Goal: Task Accomplishment & Management: Complete application form

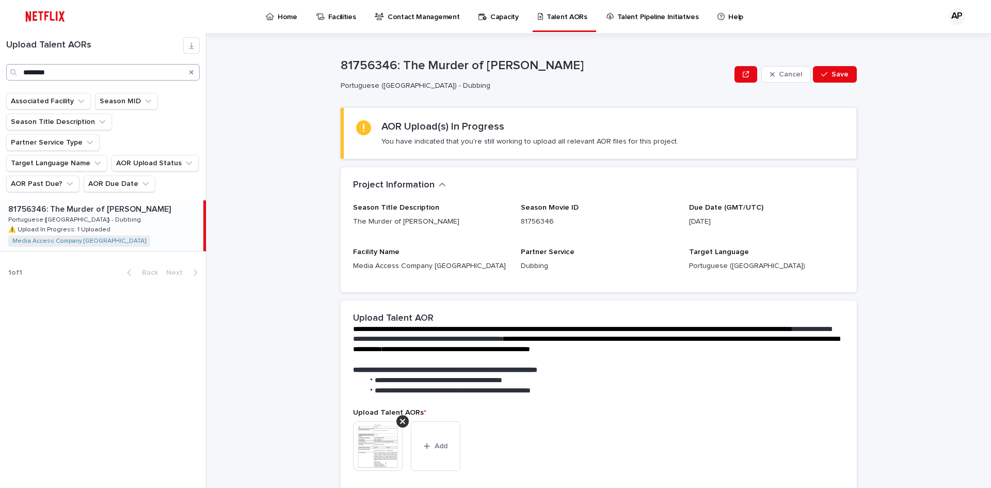
click at [89, 68] on input "********" at bounding box center [103, 72] width 194 height 17
type input "*"
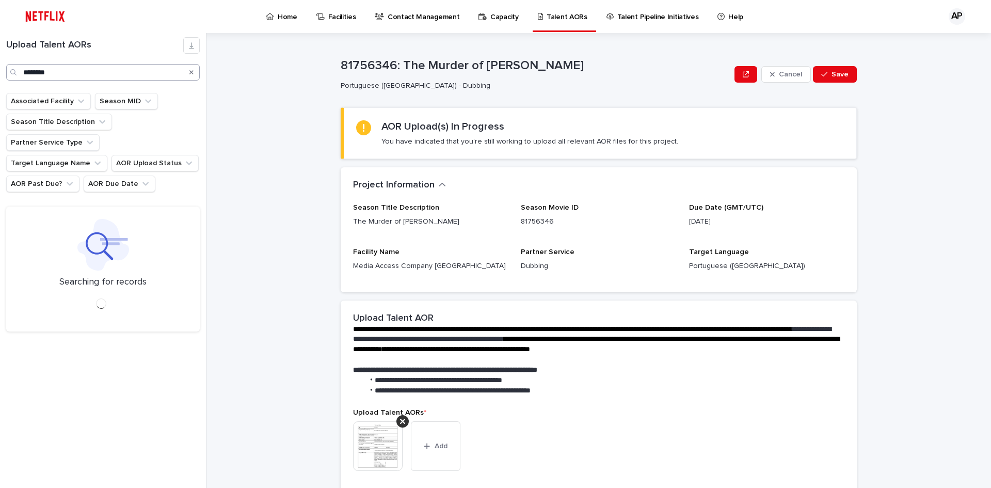
type input "********"
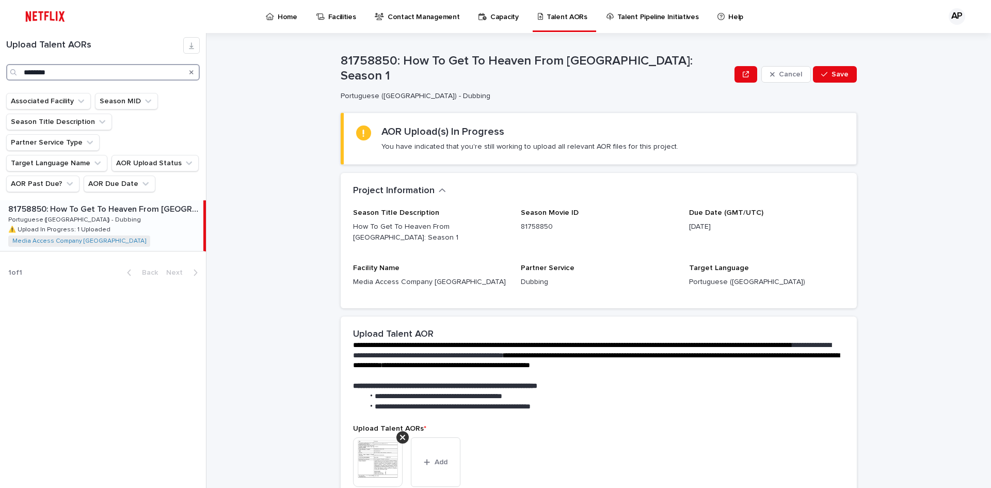
scroll to position [207, 0]
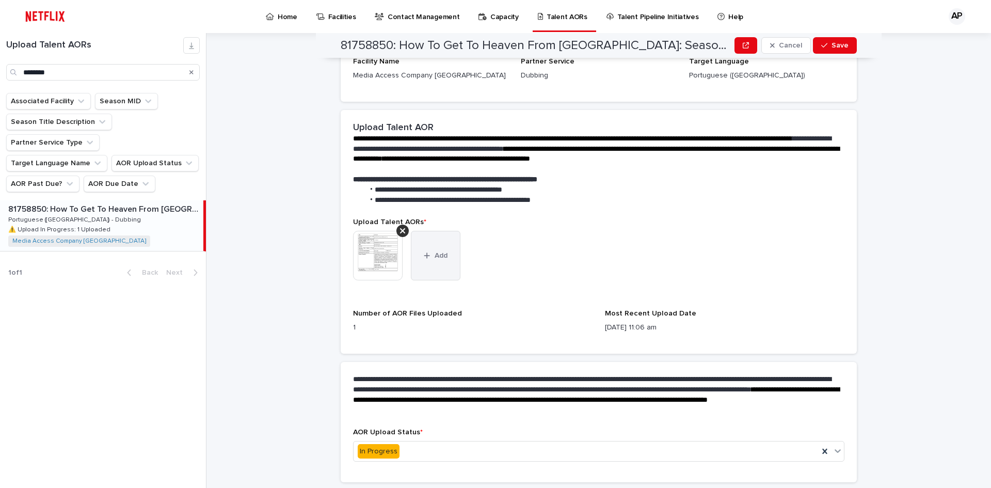
click at [435, 252] on span "Add" at bounding box center [441, 255] width 13 height 7
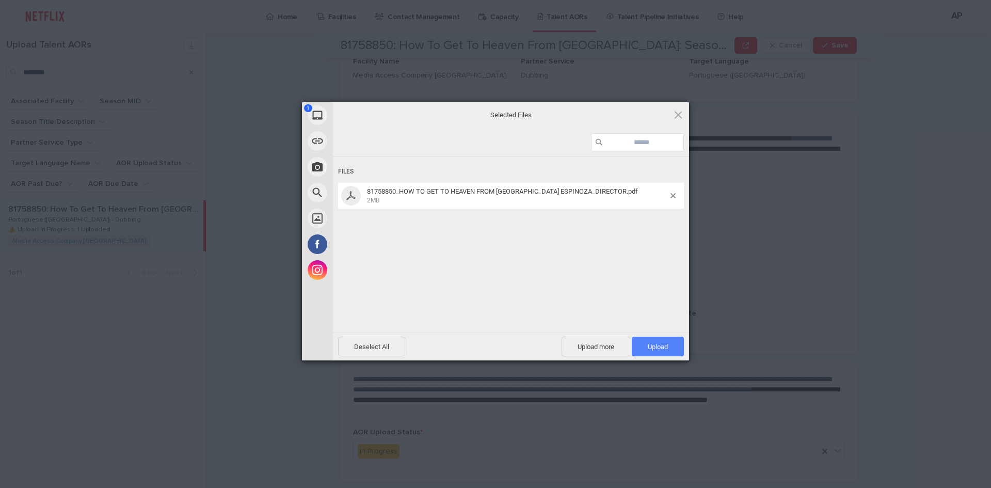
click at [660, 346] on span "Upload 1" at bounding box center [658, 347] width 20 height 8
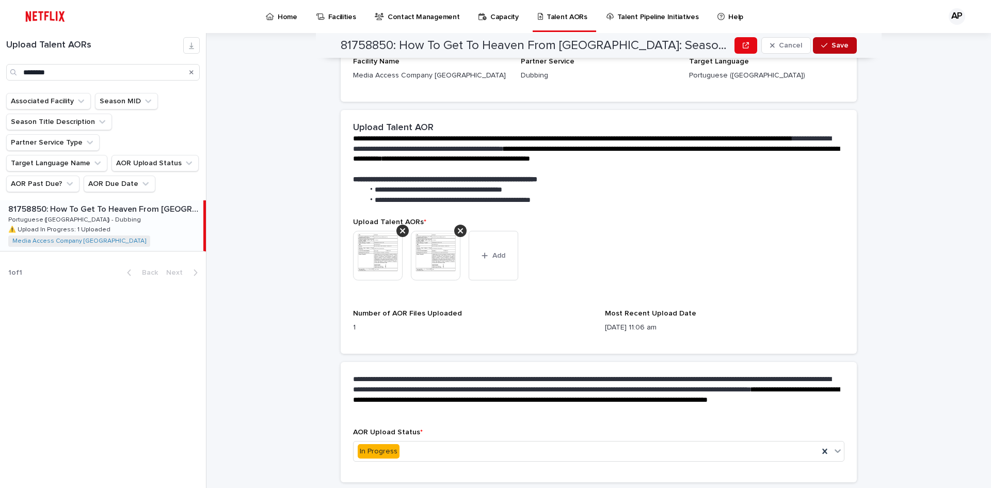
click at [828, 43] on div "button" at bounding box center [827, 45] width 10 height 7
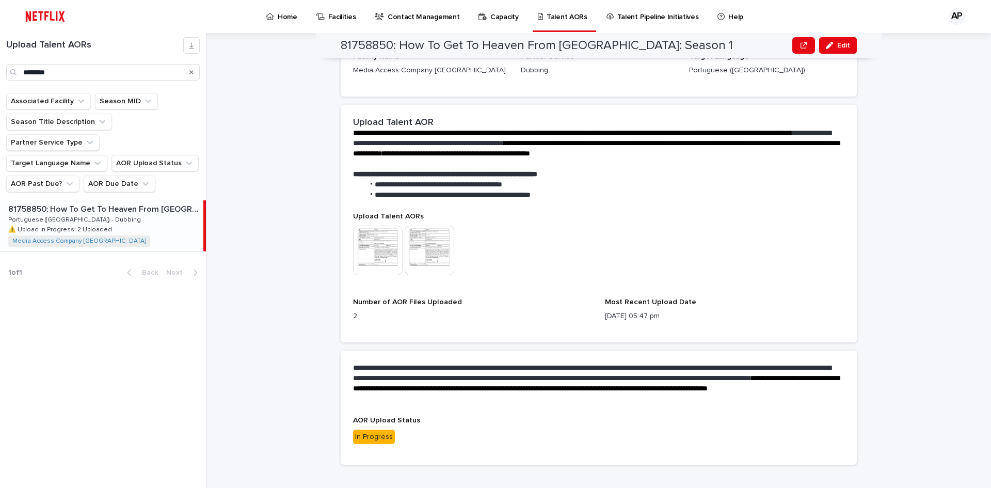
click at [383, 226] on img at bounding box center [378, 251] width 50 height 50
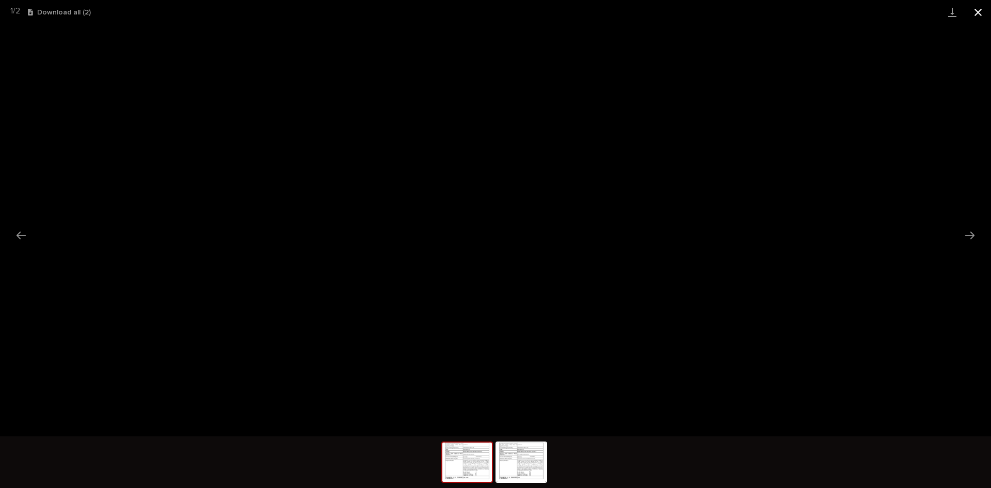
click at [983, 12] on button "Close gallery" at bounding box center [979, 12] width 26 height 24
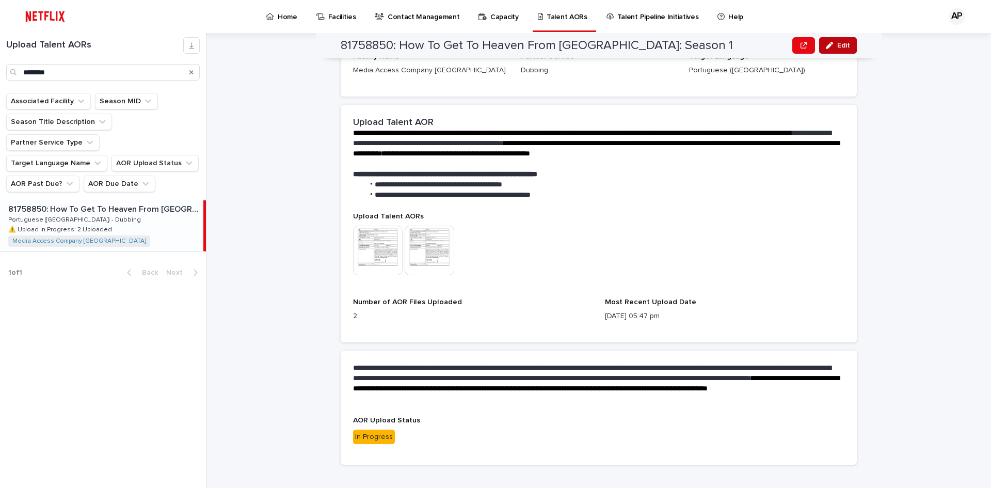
click at [841, 44] on span "Edit" at bounding box center [844, 45] width 13 height 7
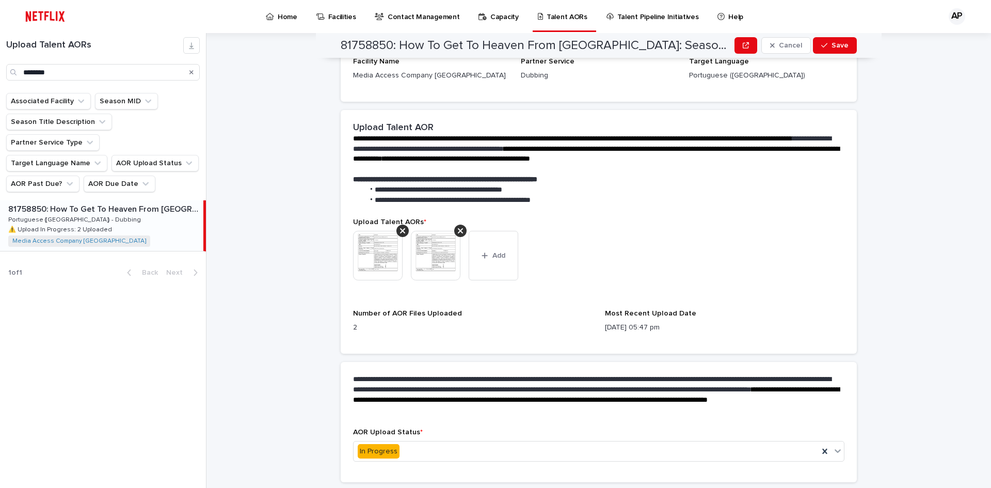
click at [393, 231] on img at bounding box center [378, 256] width 50 height 50
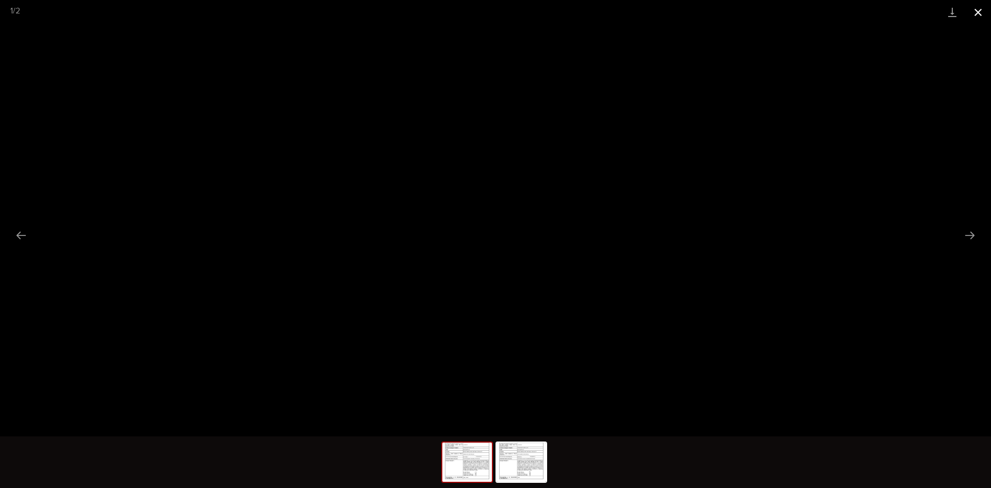
click at [978, 7] on button "Close gallery" at bounding box center [979, 12] width 26 height 24
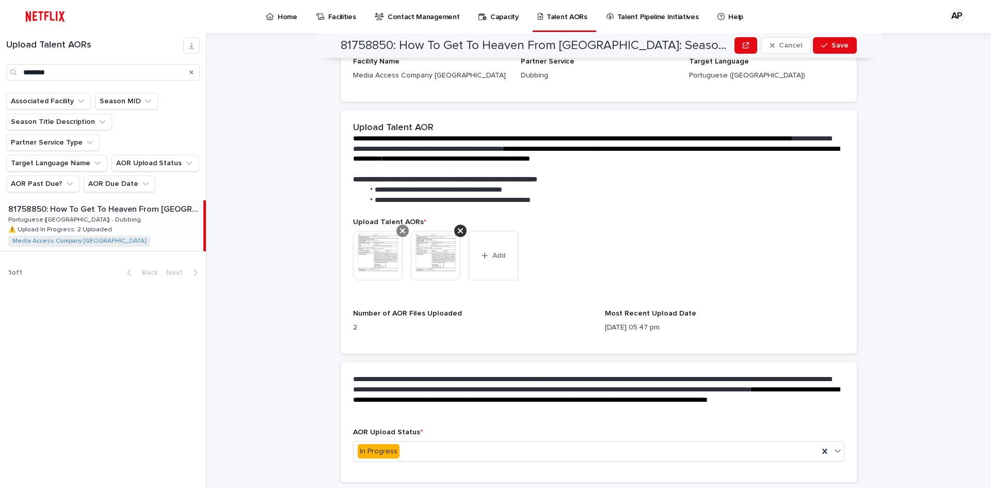
click at [400, 227] on icon at bounding box center [402, 231] width 5 height 8
click at [386, 231] on img at bounding box center [378, 256] width 50 height 50
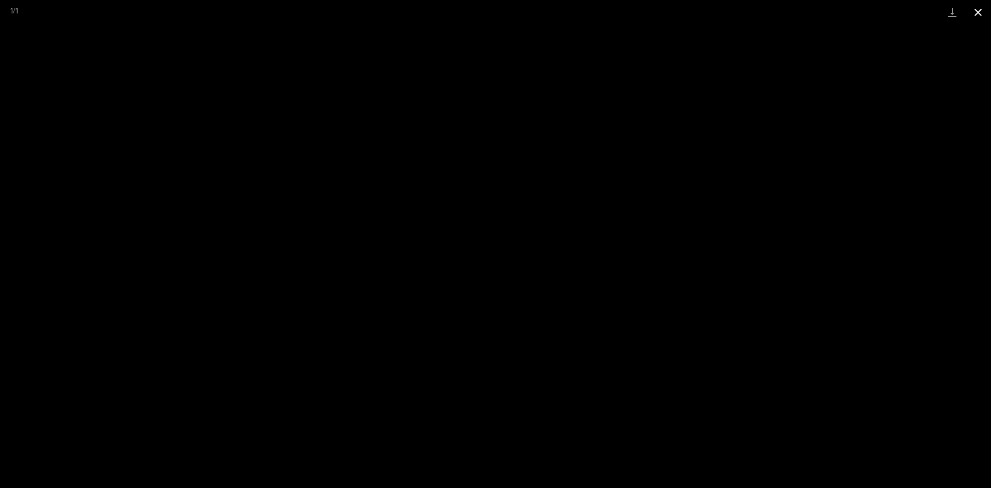
click at [979, 7] on button "Close gallery" at bounding box center [979, 12] width 26 height 24
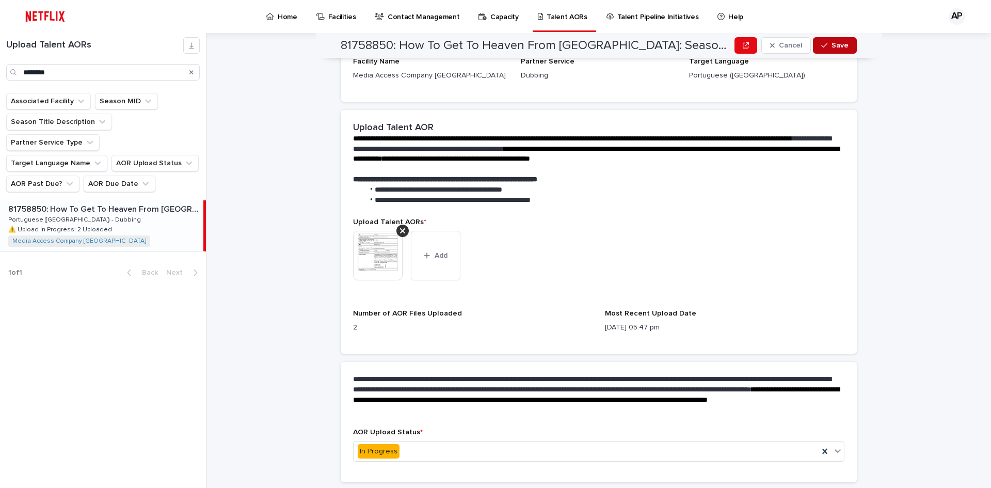
click at [839, 44] on span "Save" at bounding box center [840, 45] width 17 height 7
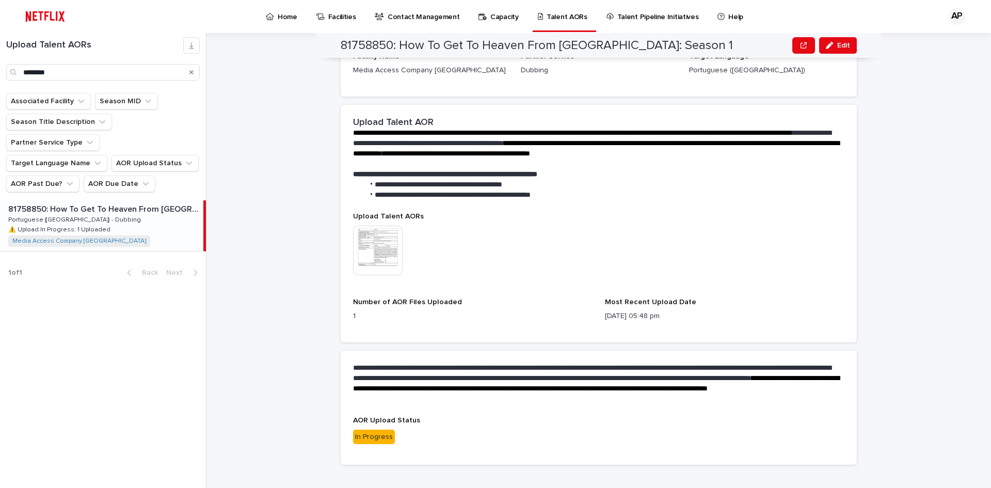
click at [377, 237] on img at bounding box center [378, 251] width 50 height 50
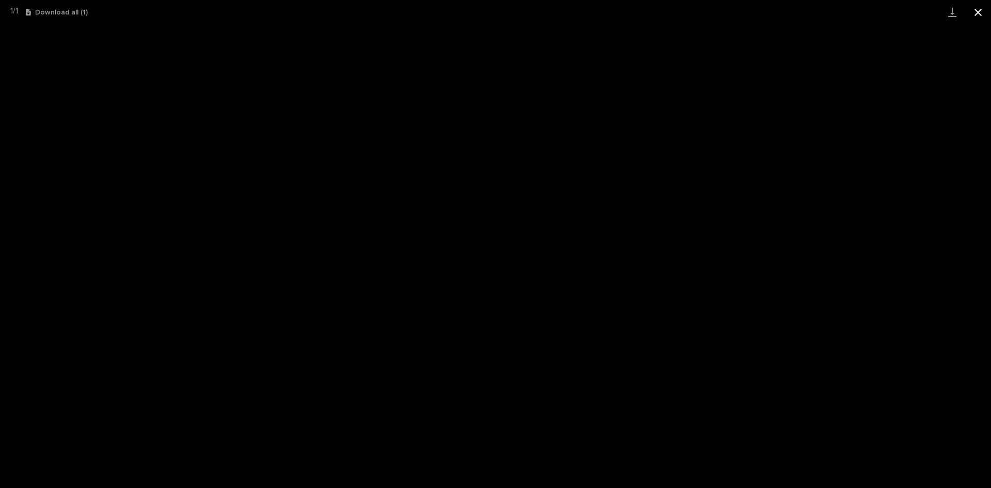
click at [984, 12] on button "Close gallery" at bounding box center [979, 12] width 26 height 24
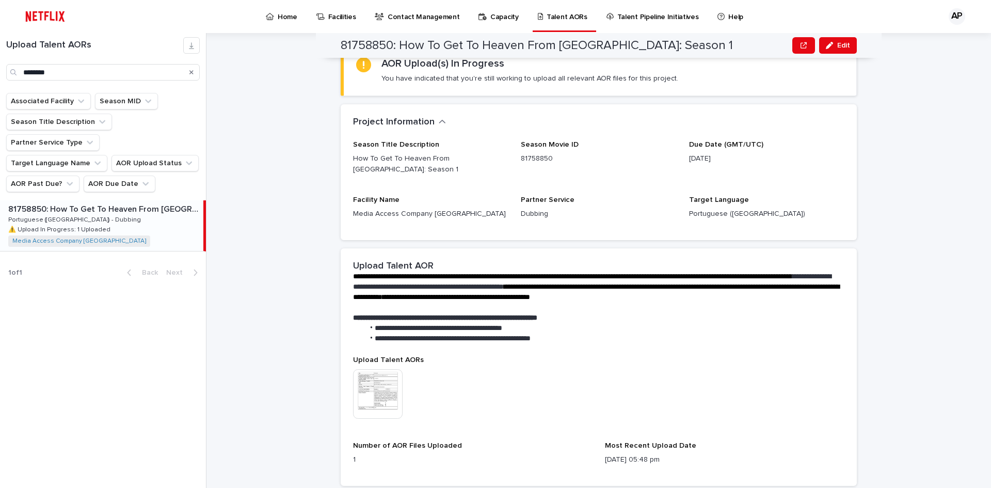
scroll to position [0, 0]
